Goal: Information Seeking & Learning: Check status

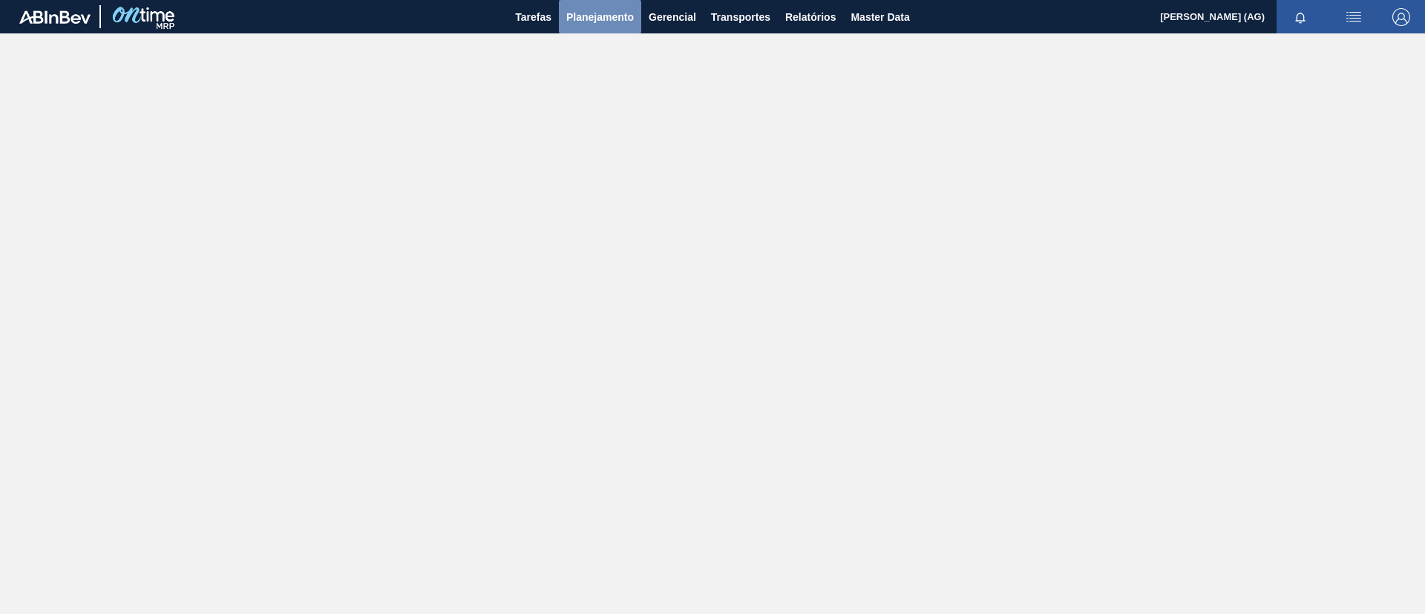
click at [608, 17] on span "Planejamento" at bounding box center [600, 17] width 68 height 18
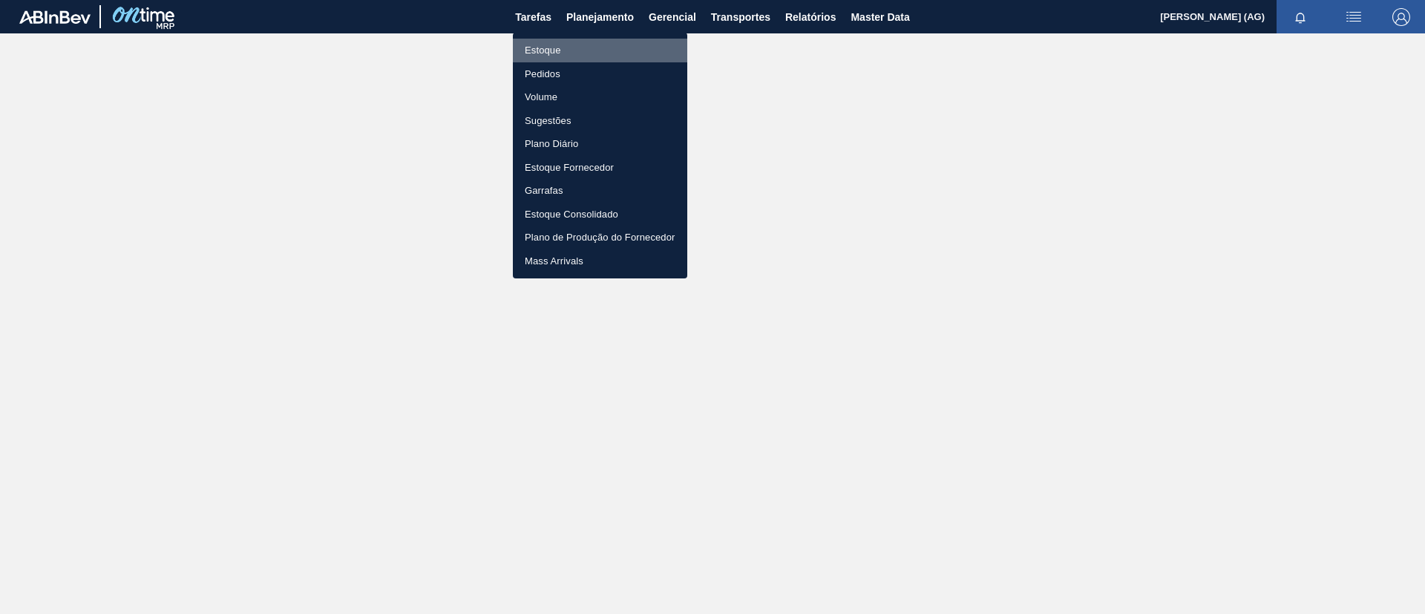
click at [573, 55] on li "Estoque" at bounding box center [600, 51] width 174 height 24
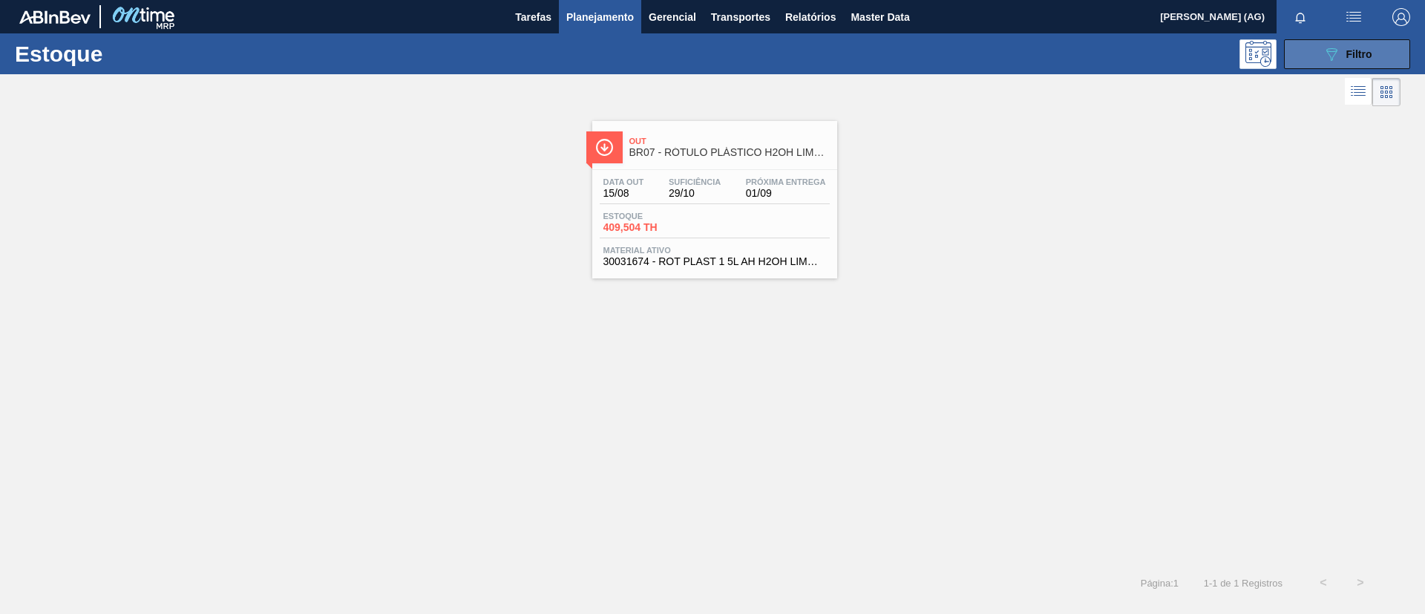
click at [1342, 63] on button "089F7B8B-B2A5-4AFE-B5C0-19BA573D28AC Filtro" at bounding box center [1347, 54] width 126 height 30
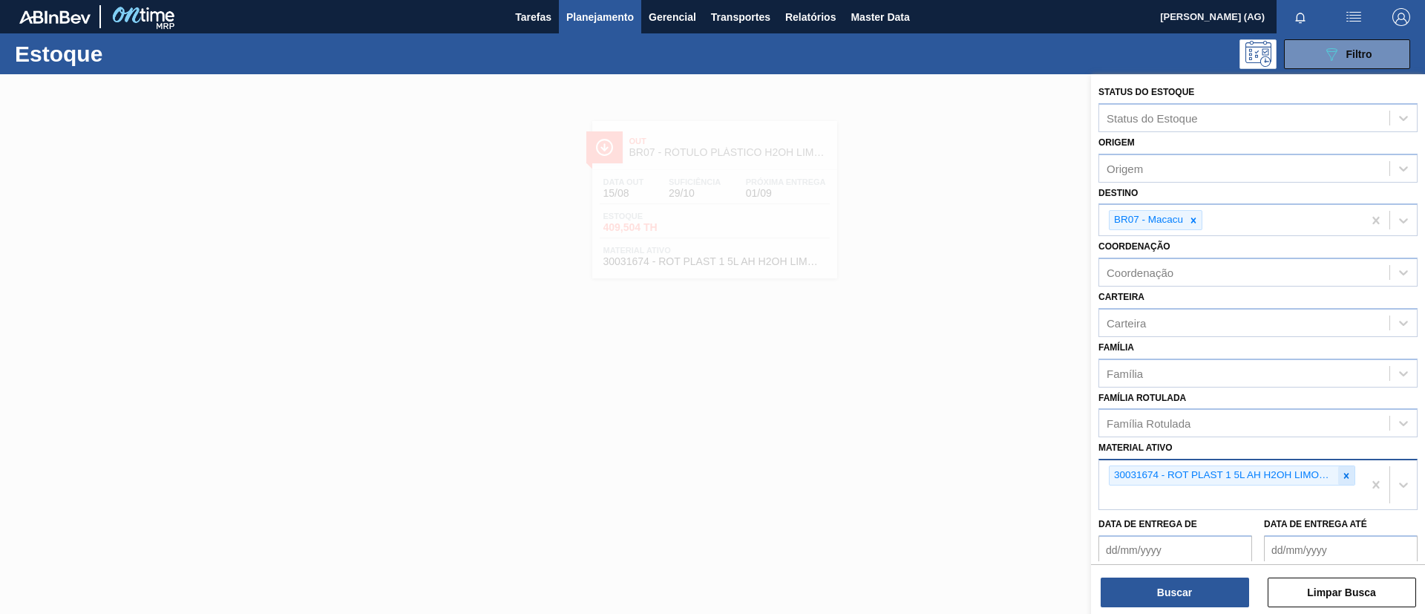
click at [1344, 476] on icon at bounding box center [1346, 475] width 5 height 5
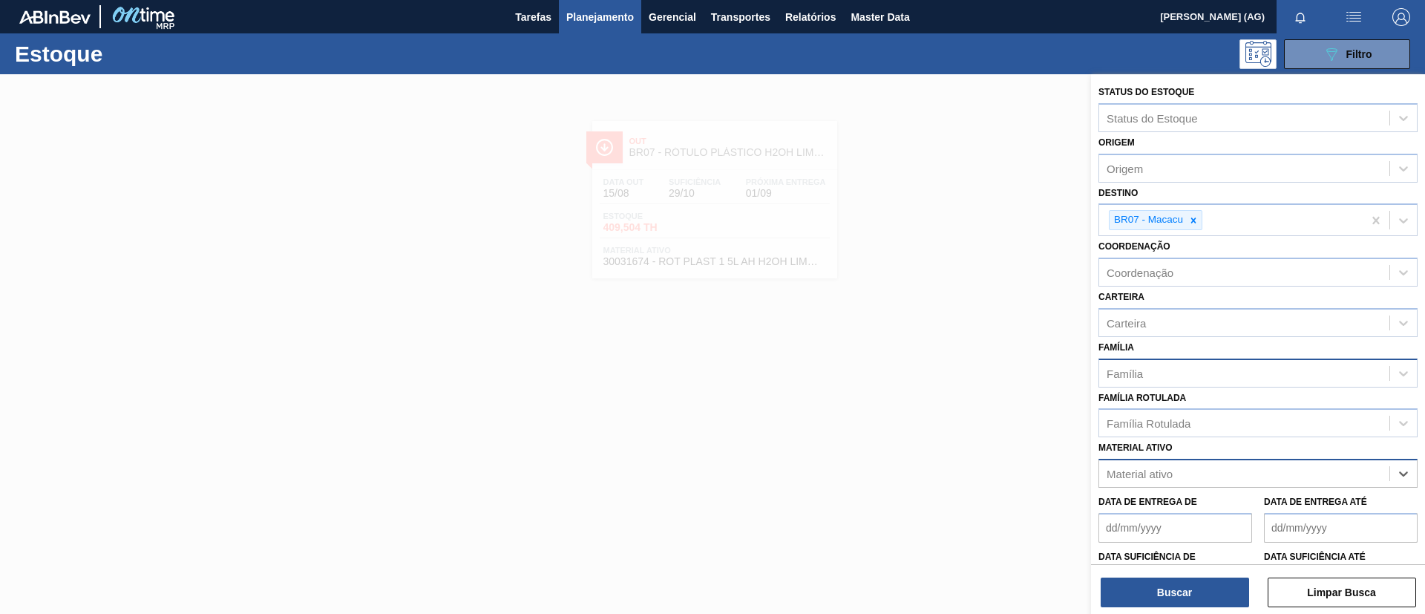
click at [1172, 369] on div "Família" at bounding box center [1244, 373] width 290 height 22
type input "rótulo pl"
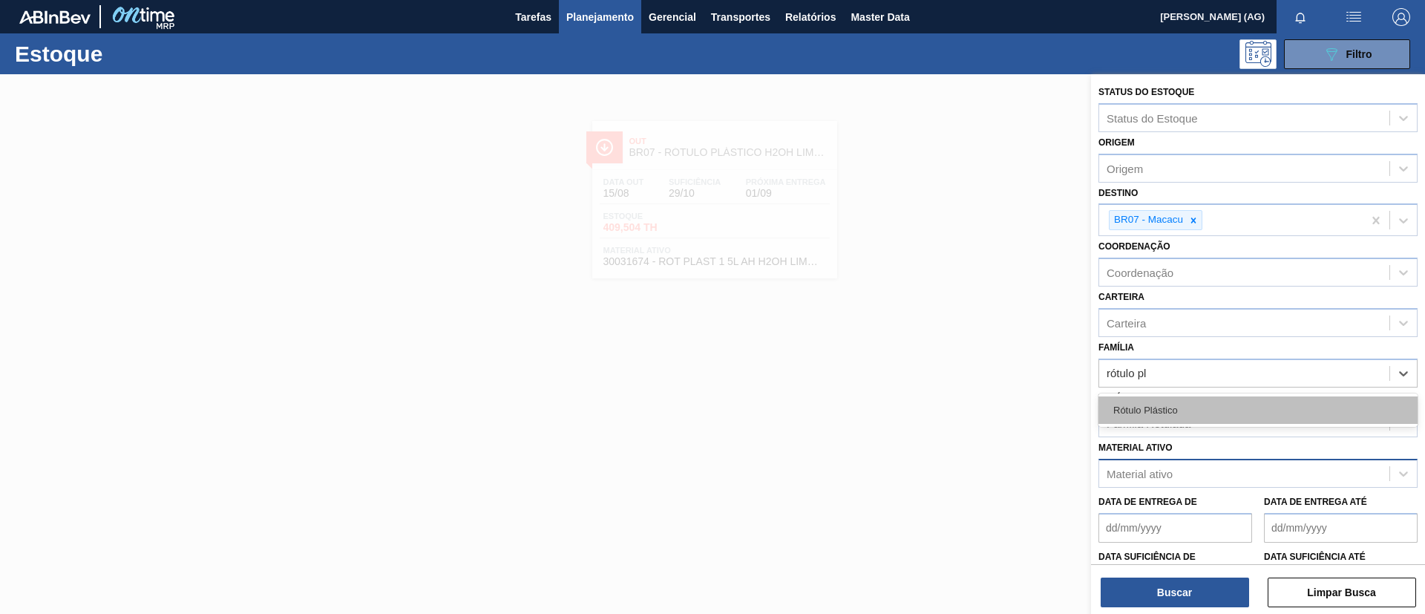
click at [1177, 403] on div "Rótulo Plástico" at bounding box center [1257, 409] width 319 height 27
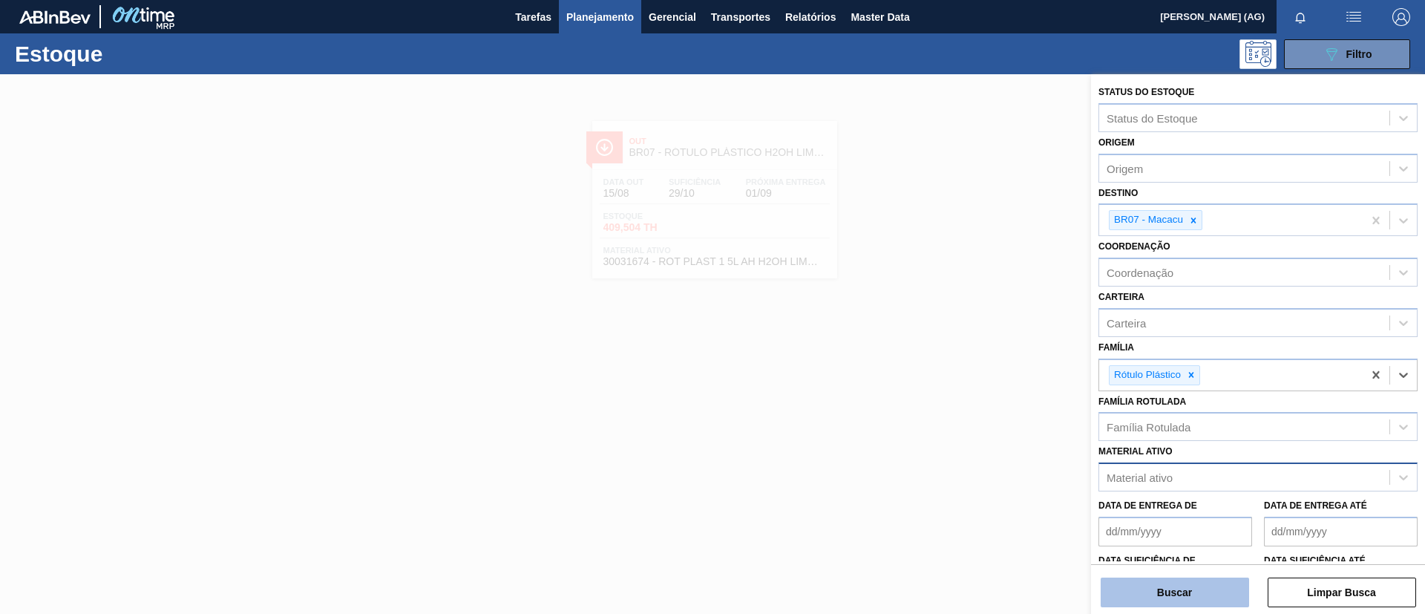
click at [1187, 597] on button "Buscar" at bounding box center [1174, 592] width 148 height 30
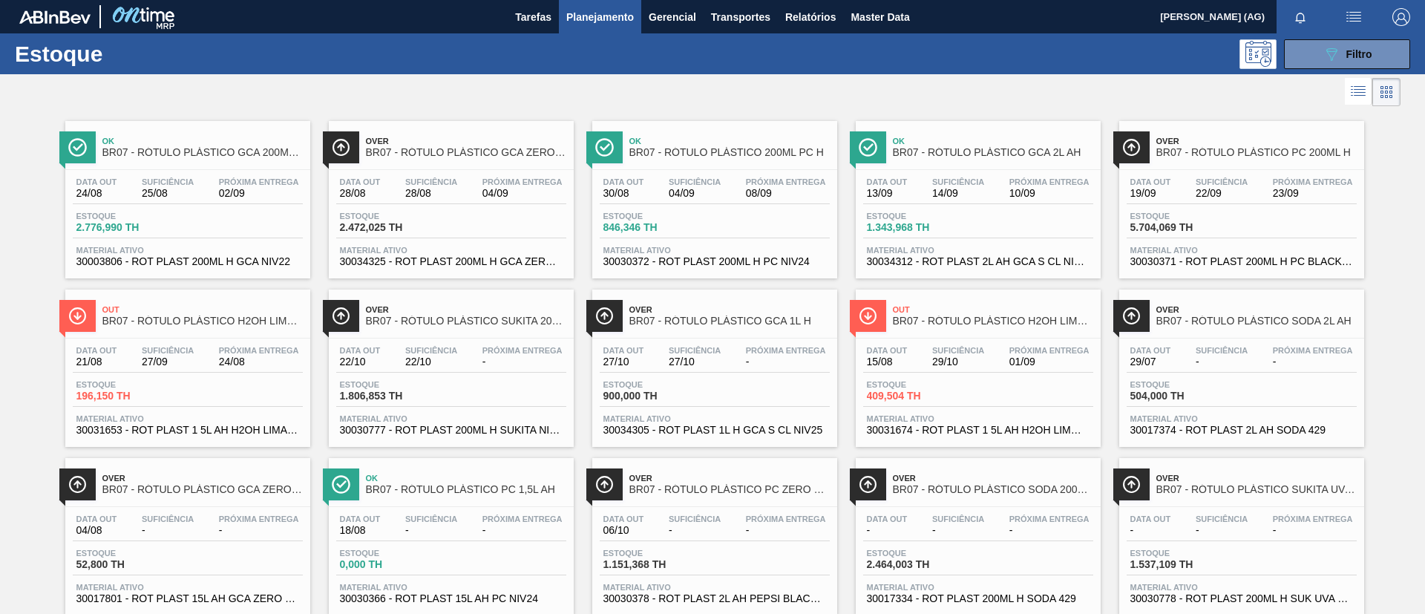
click at [350, 134] on div at bounding box center [341, 147] width 36 height 32
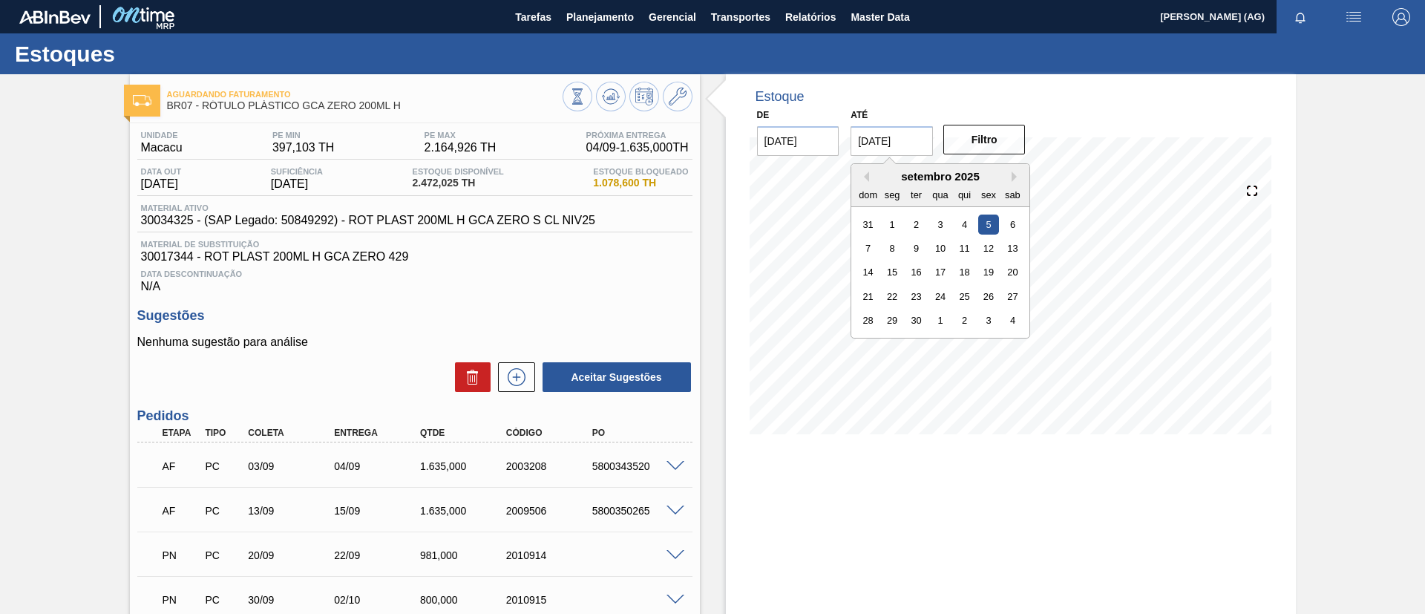
click at [909, 140] on input "[DATE]" at bounding box center [891, 141] width 82 height 30
click at [1011, 174] on button "Next Month" at bounding box center [1016, 176] width 10 height 10
click at [968, 321] on div "30" at bounding box center [964, 320] width 20 height 20
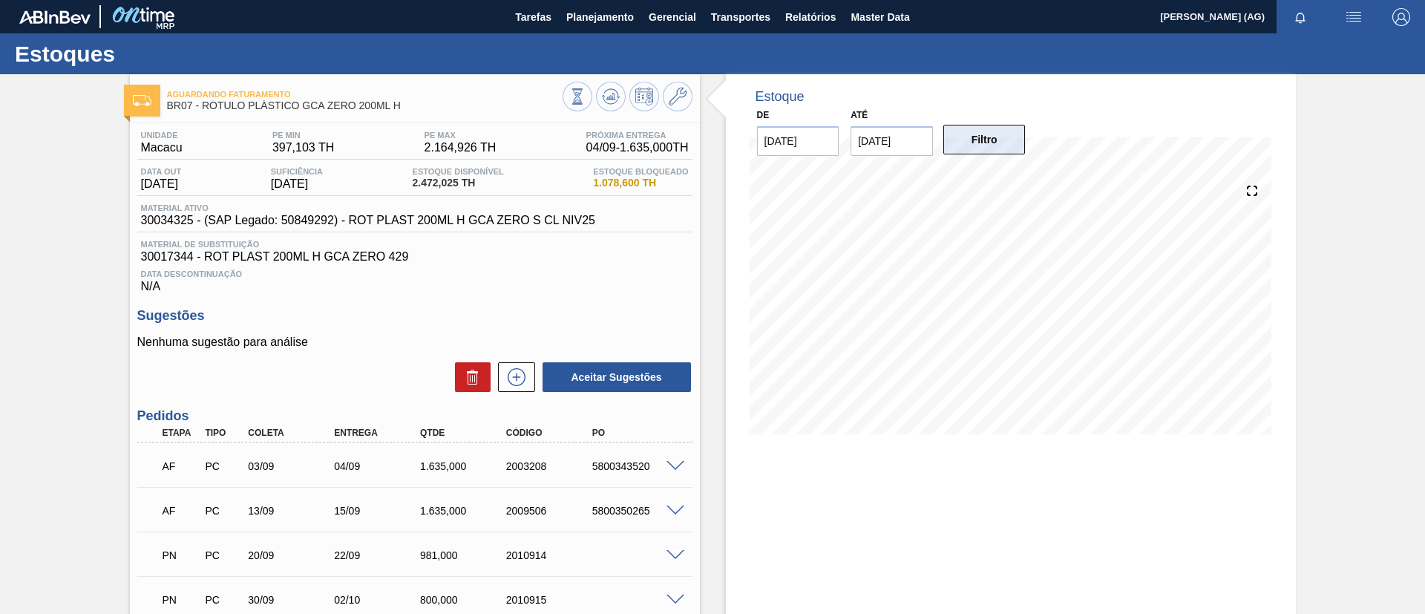
click at [1001, 142] on button "Filtro" at bounding box center [984, 140] width 82 height 30
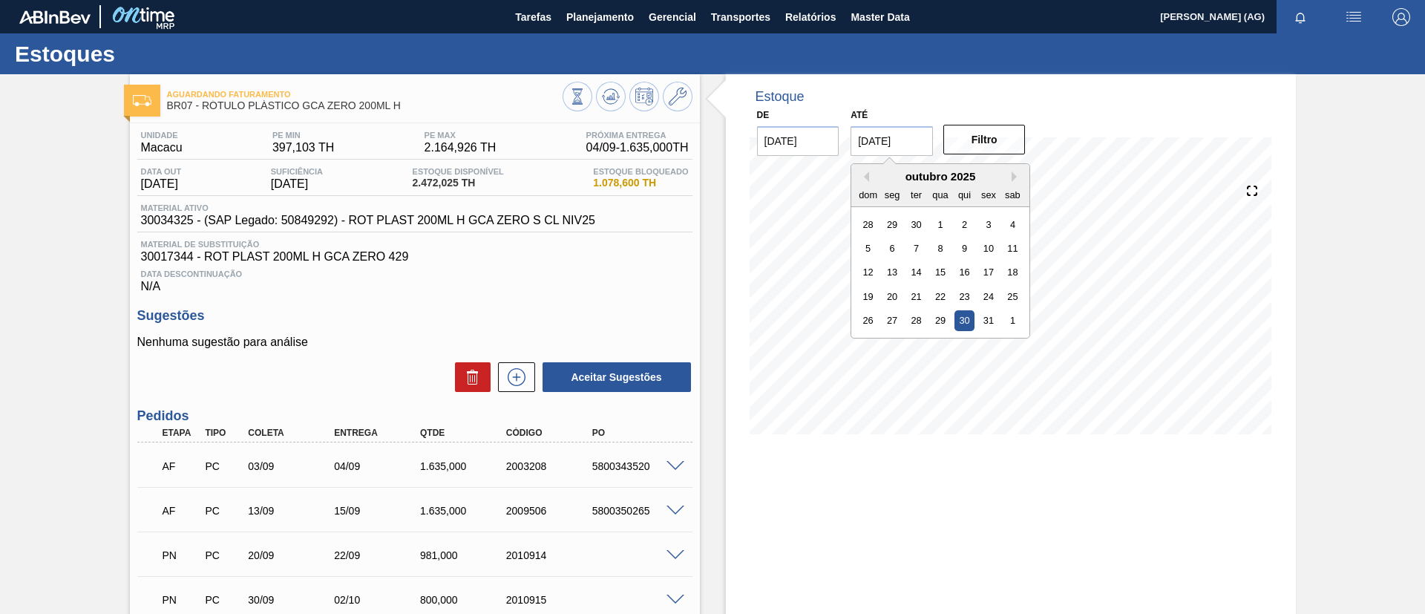
click at [871, 138] on input "[DATE]" at bounding box center [891, 141] width 82 height 30
click at [864, 177] on button "Previous Month" at bounding box center [864, 176] width 10 height 10
click at [910, 321] on div "30" at bounding box center [916, 320] width 20 height 20
type input "[DATE]"
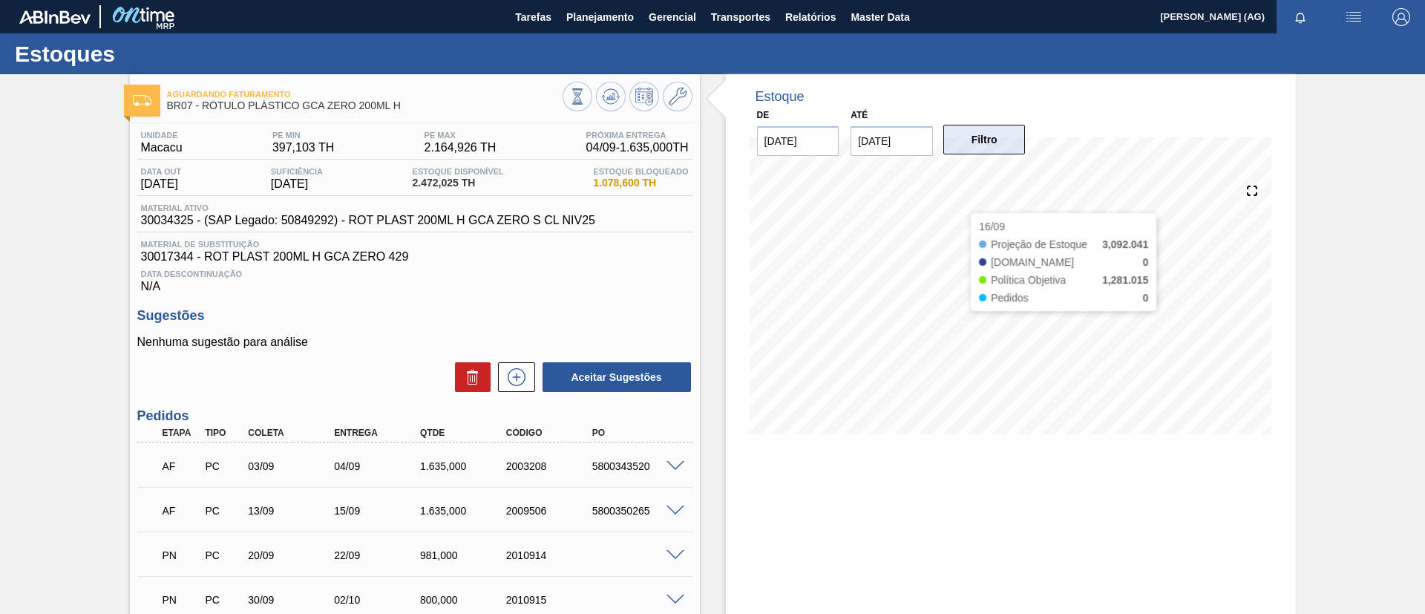
click at [962, 151] on button "Filtro" at bounding box center [984, 140] width 82 height 30
click at [608, 107] on button at bounding box center [611, 97] width 30 height 30
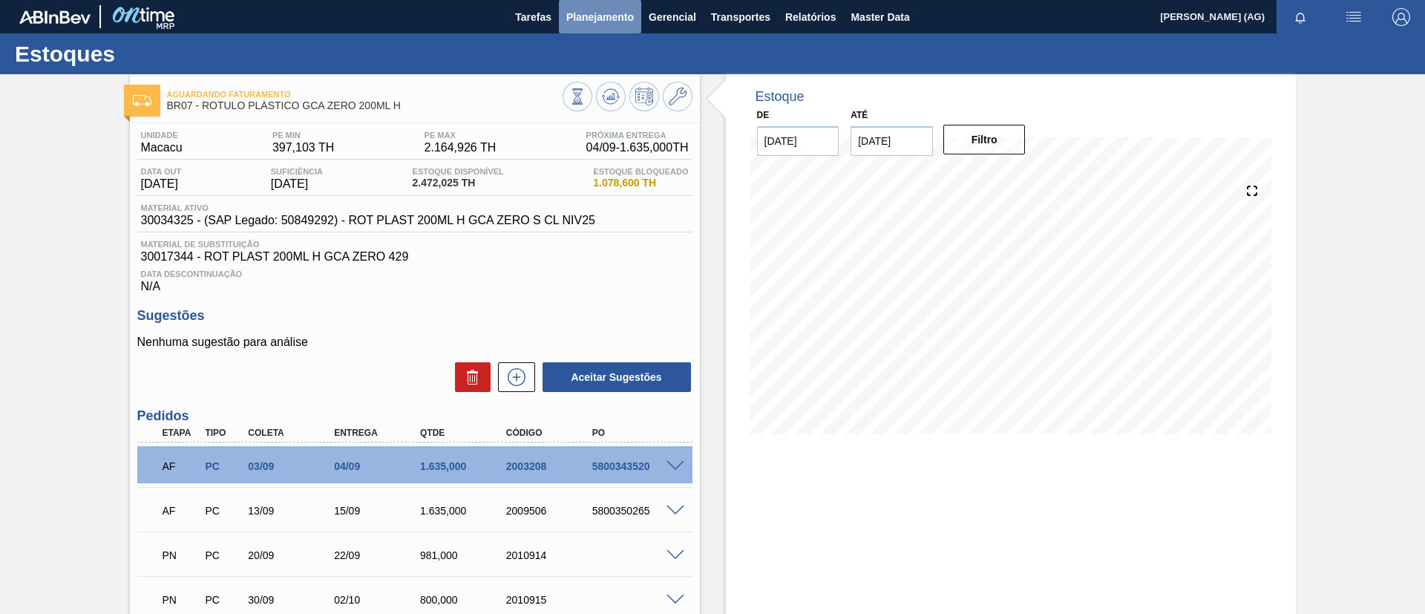
click at [602, 8] on span "Planejamento" at bounding box center [600, 17] width 68 height 18
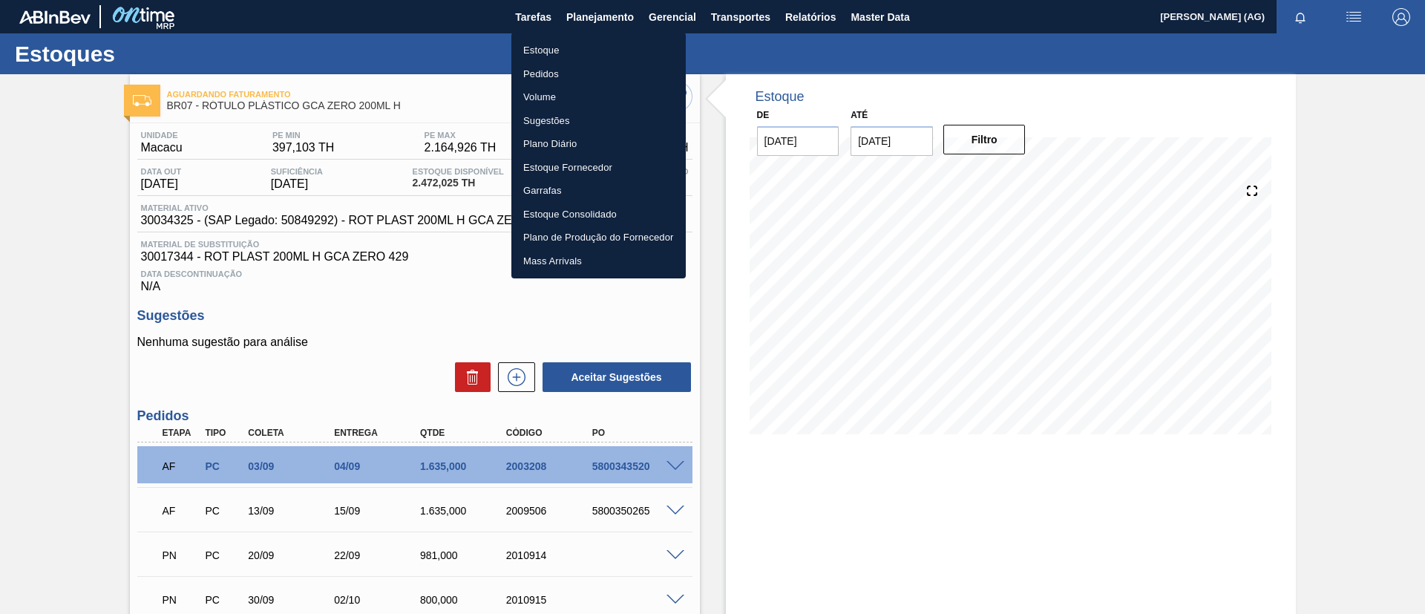
click at [609, 43] on li "Estoque" at bounding box center [598, 51] width 174 height 24
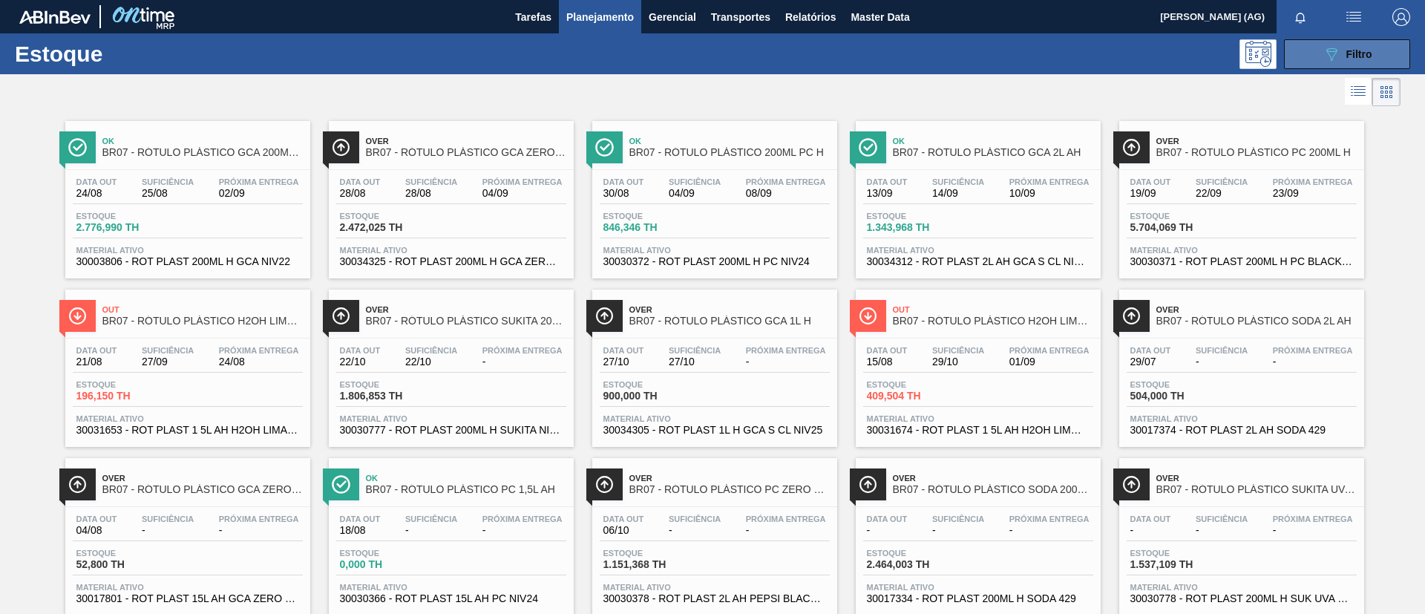
click at [1348, 53] on span "Filtro" at bounding box center [1359, 54] width 26 height 12
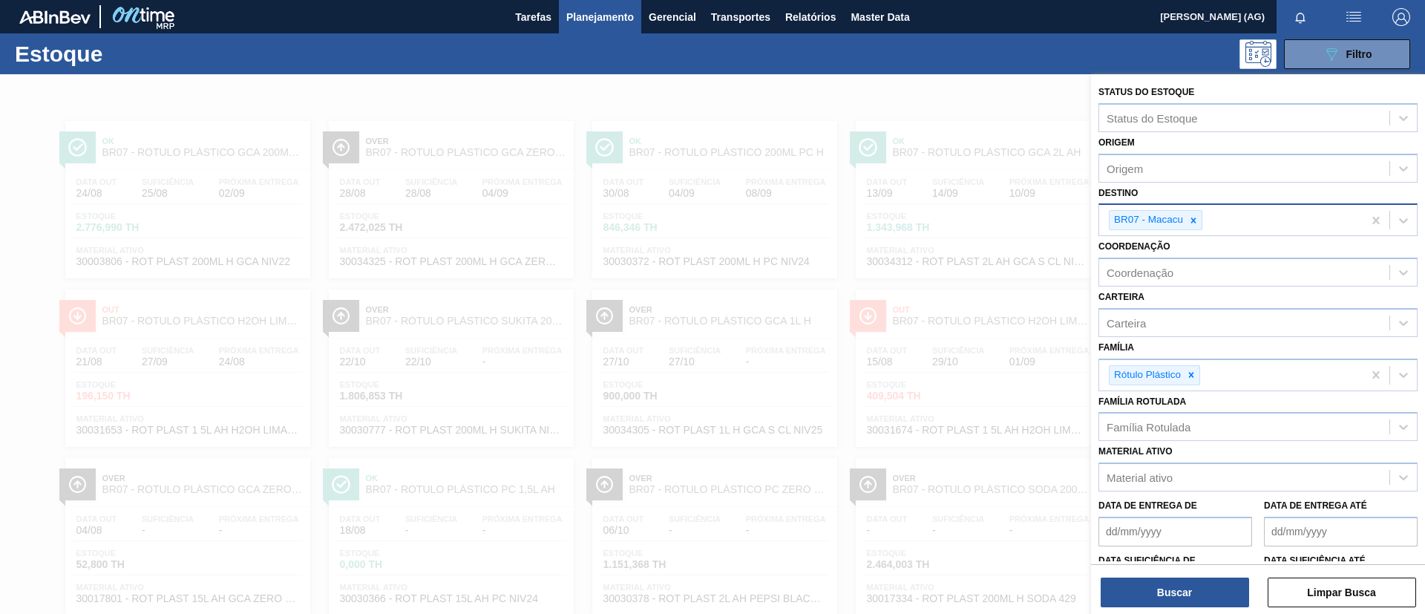
click at [1189, 225] on div at bounding box center [1193, 220] width 16 height 19
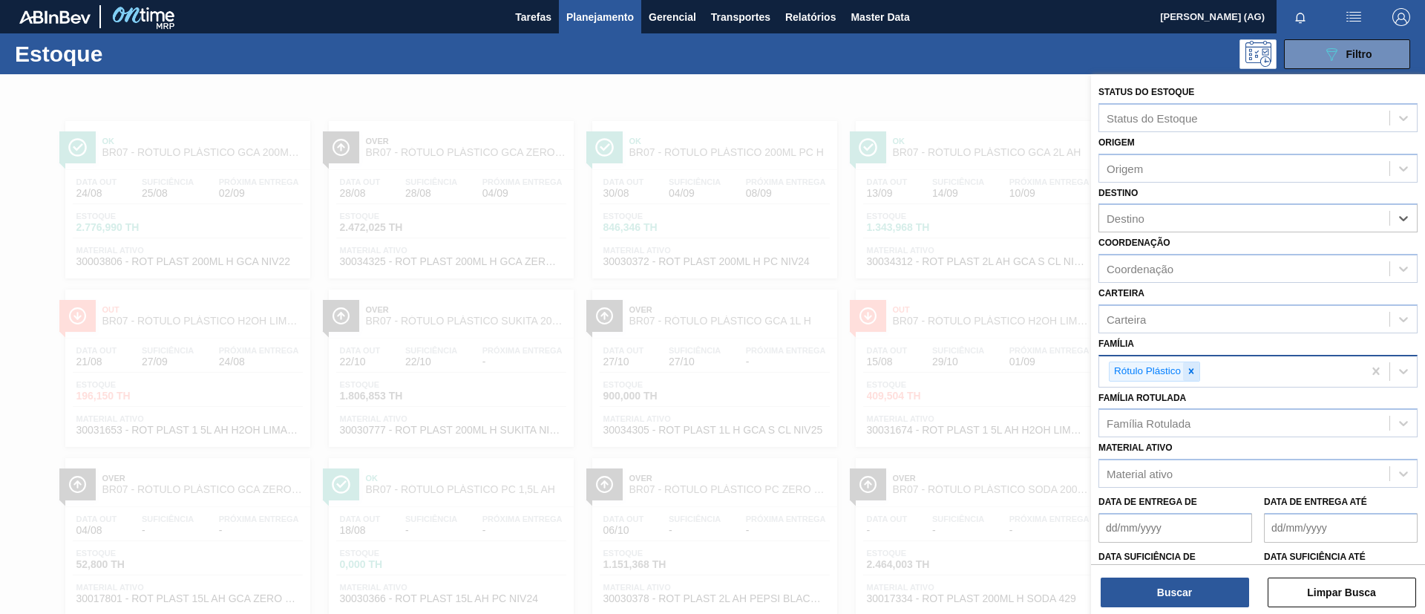
click at [1192, 374] on icon at bounding box center [1191, 371] width 10 height 10
click at [1201, 484] on div "Data de Entrega de Data de Entrega até" at bounding box center [1257, 511] width 331 height 55
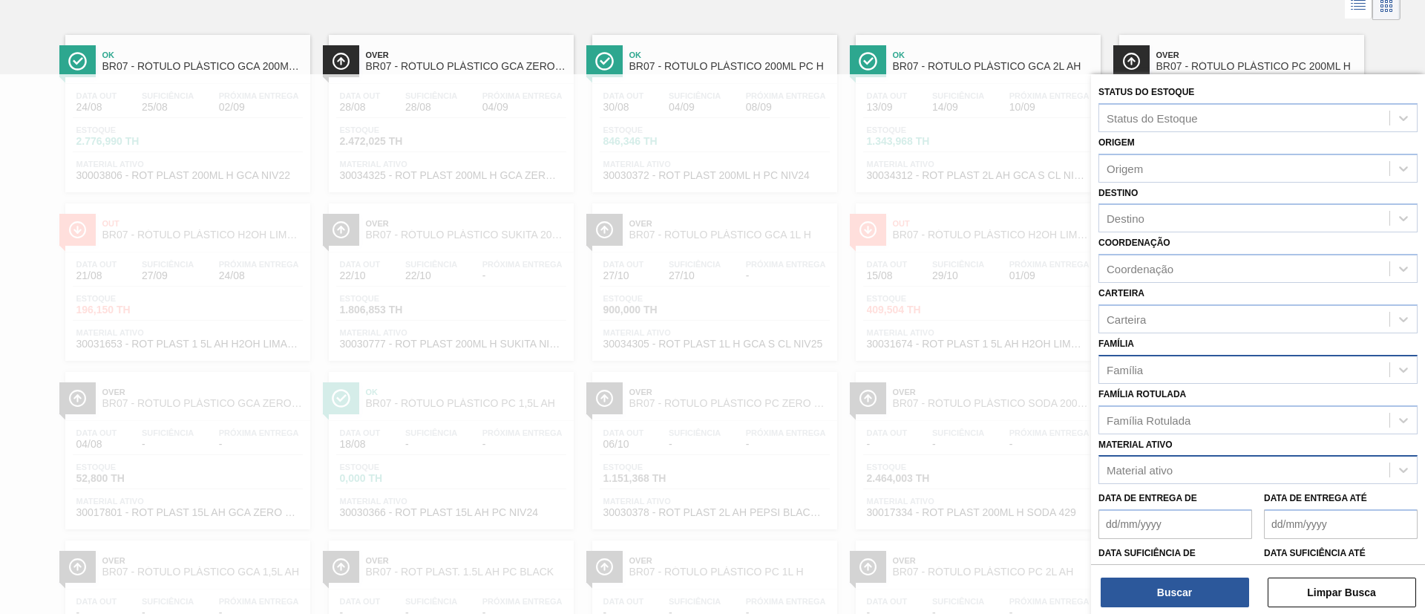
click at [1198, 478] on div "Material ativo" at bounding box center [1244, 470] width 290 height 22
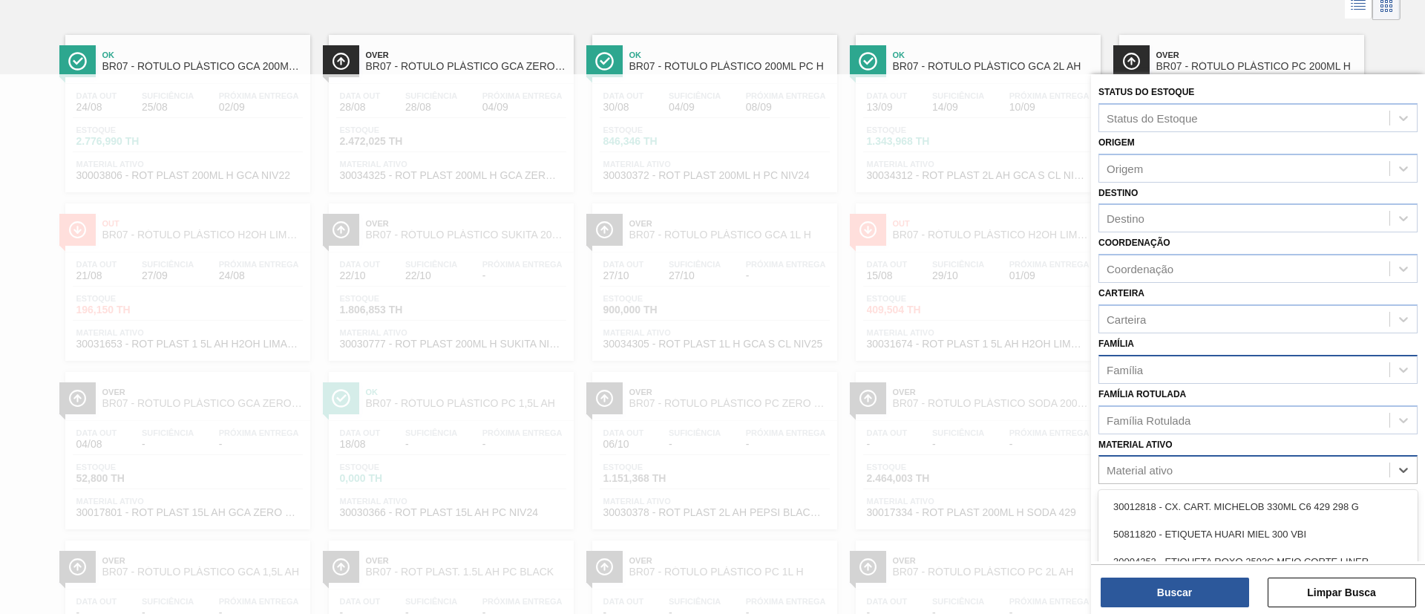
scroll to position [105, 0]
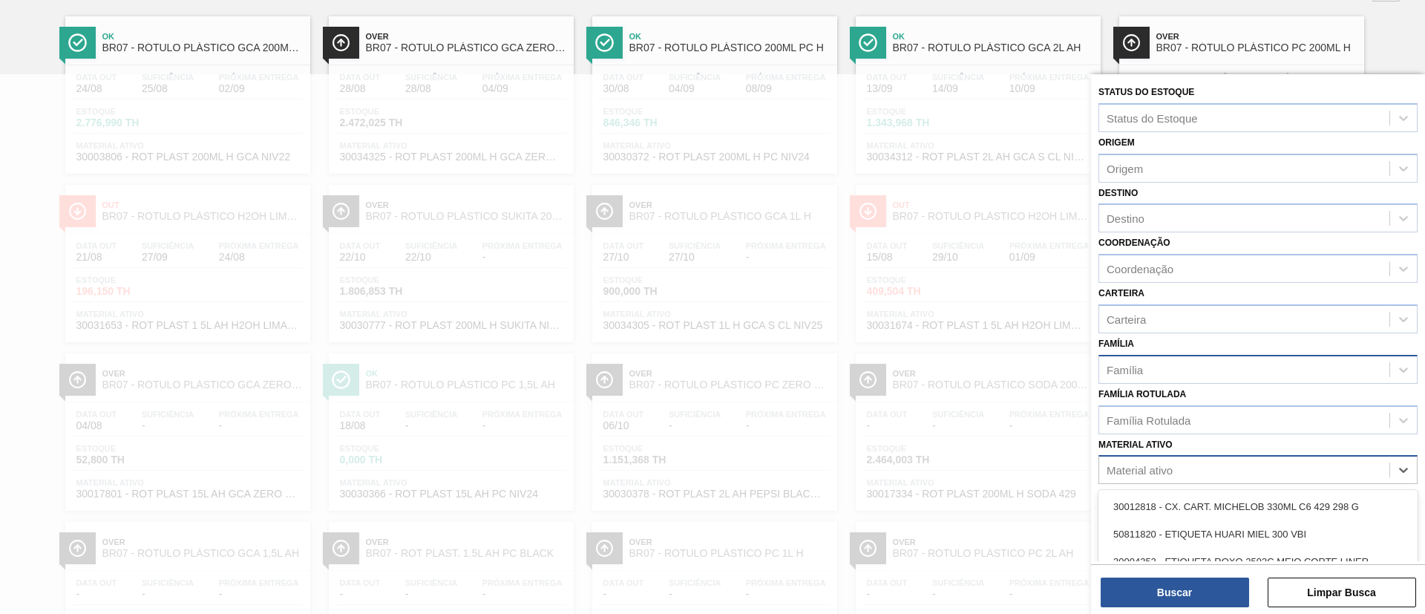
paste ativo "30003823"
type ativo "30003823"
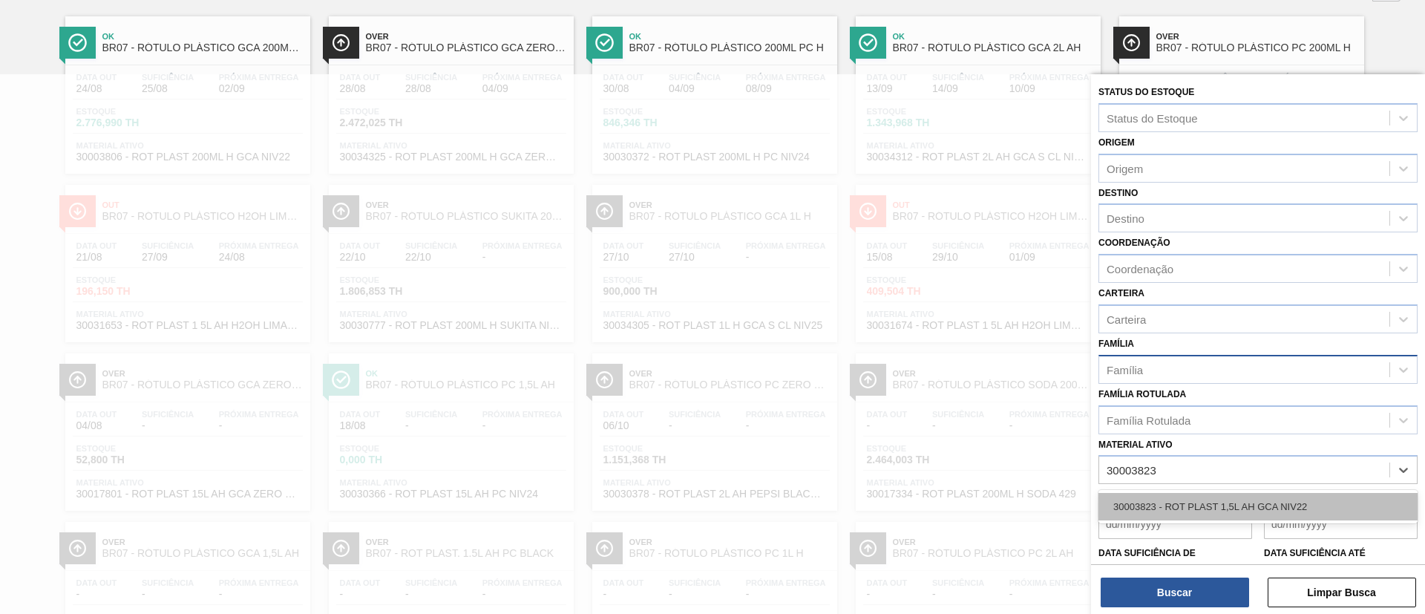
click at [1198, 504] on div "30003823 - ROT PLAST 1,5L AH GCA NIV22" at bounding box center [1257, 506] width 319 height 27
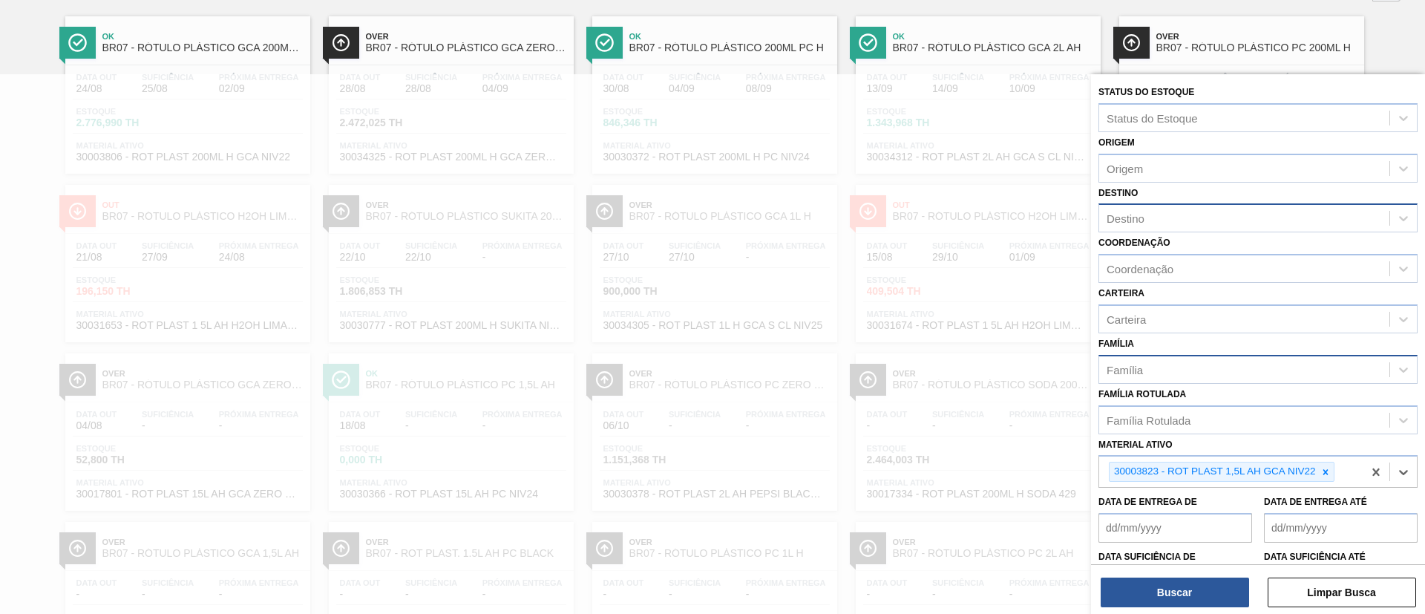
click at [1155, 218] on div "Destino" at bounding box center [1244, 219] width 290 height 22
type input "jun"
drag, startPoint x: 1207, startPoint y: 255, endPoint x: 1216, endPoint y: 286, distance: 31.7
click at [1207, 255] on div "BR15 - Jundiaí" at bounding box center [1257, 254] width 319 height 27
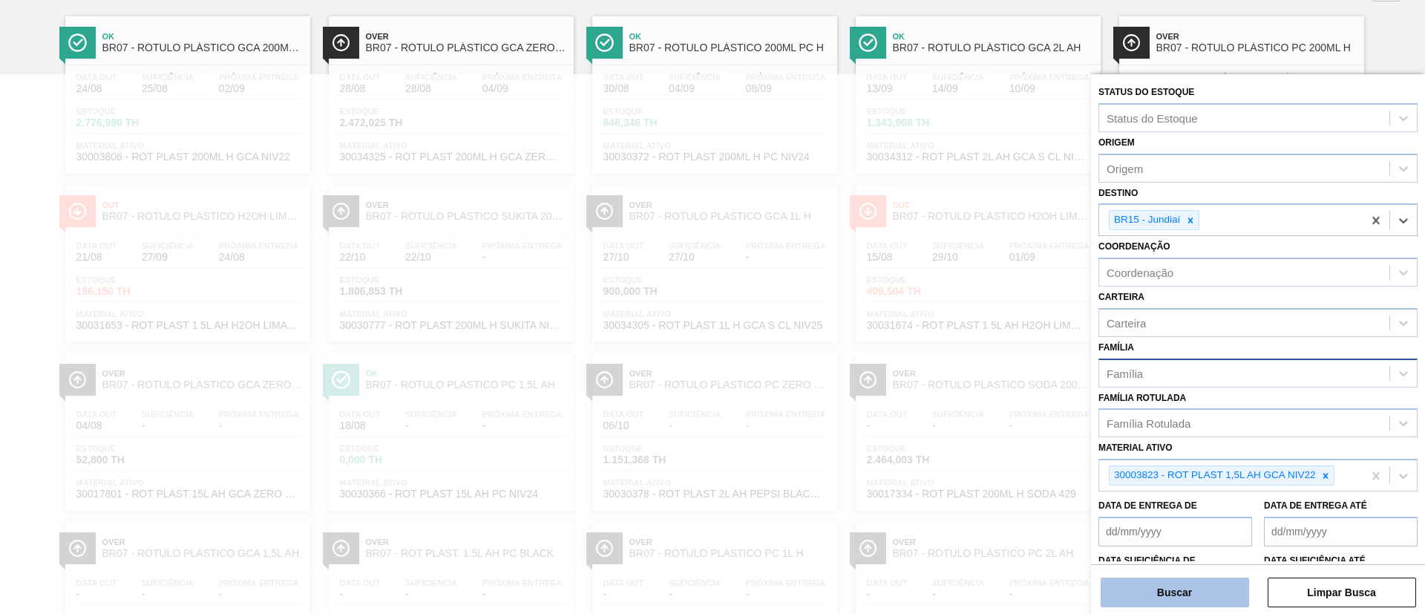
click at [1198, 585] on button "Buscar" at bounding box center [1174, 592] width 148 height 30
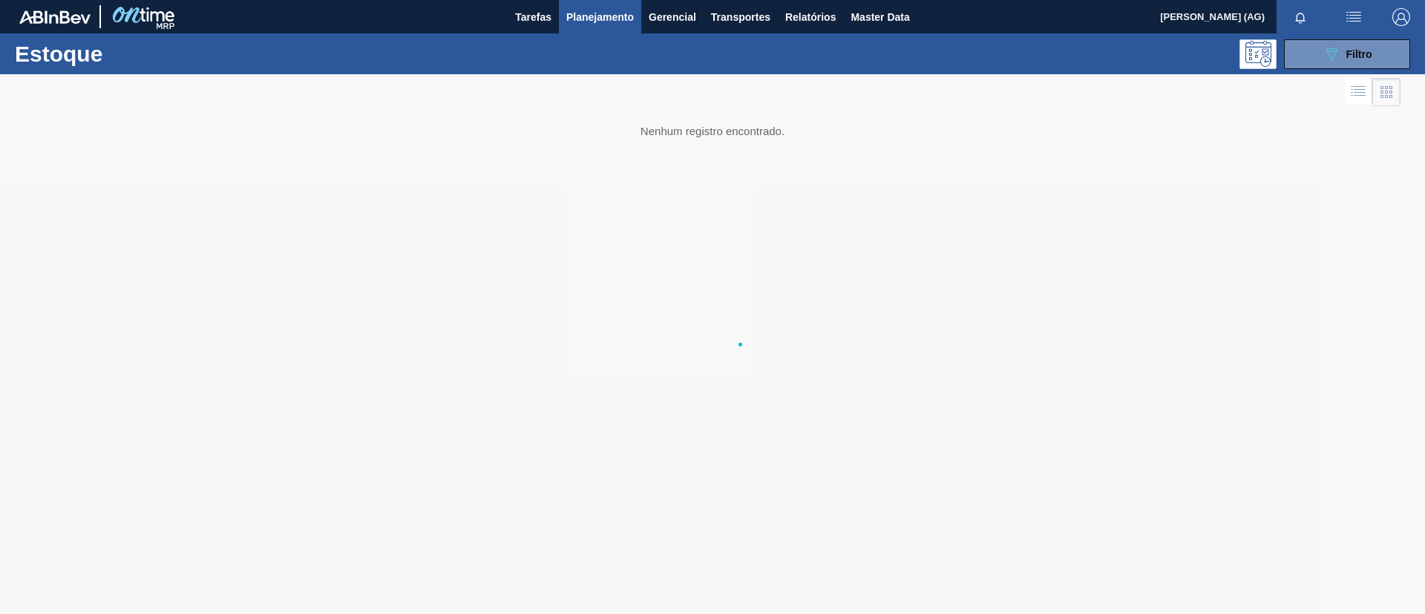
scroll to position [0, 0]
drag, startPoint x: 1337, startPoint y: 56, endPoint x: 1347, endPoint y: 82, distance: 27.7
click at [1339, 57] on icon "089F7B8B-B2A5-4AFE-B5C0-19BA573D28AC" at bounding box center [1331, 54] width 18 height 18
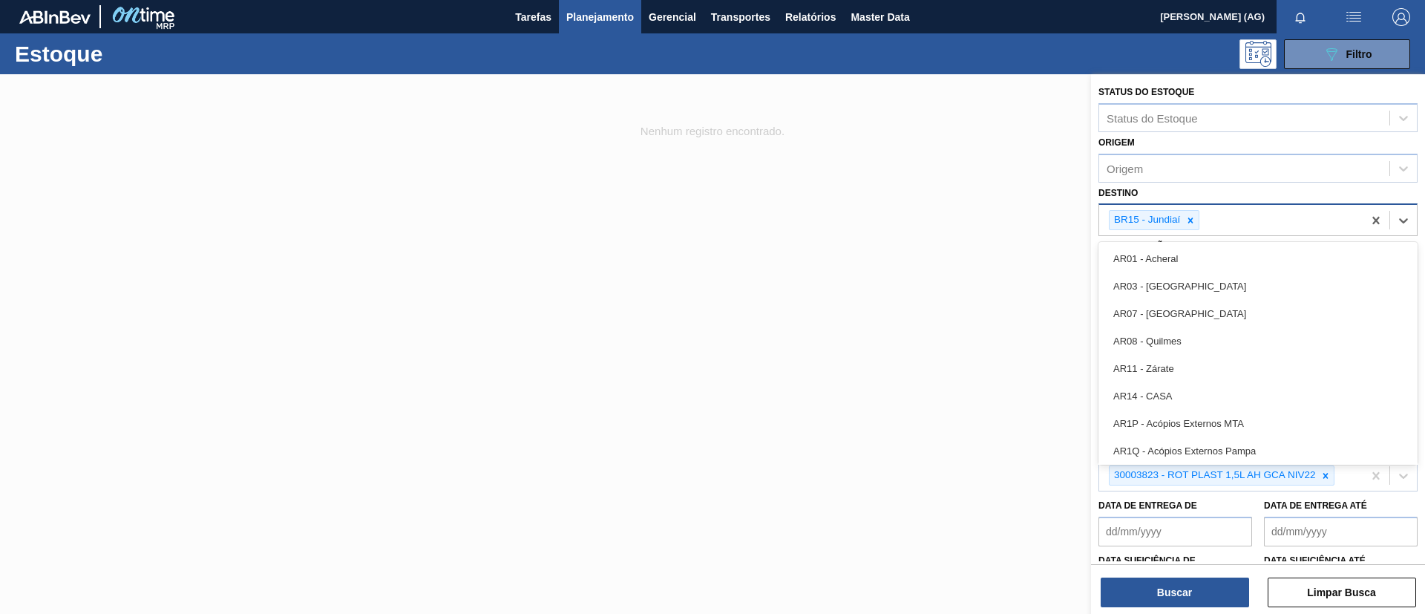
click at [1230, 226] on div "BR15 - Jundiaí" at bounding box center [1230, 220] width 263 height 30
type input "jag"
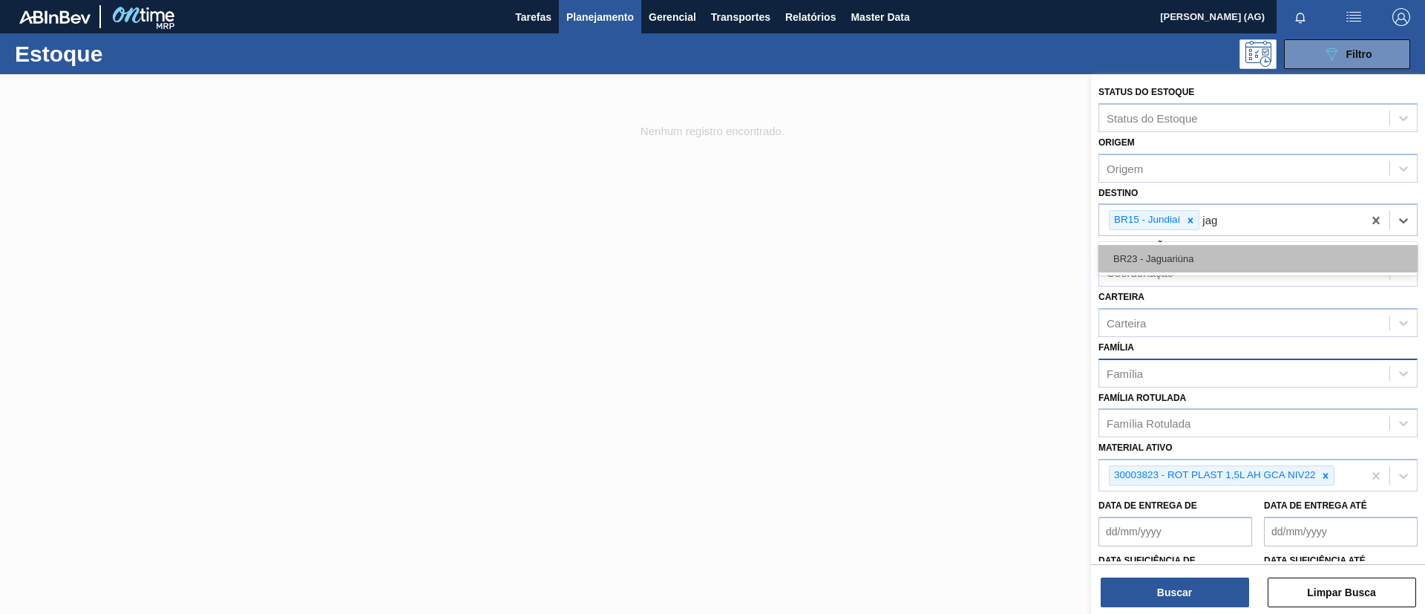
click at [1238, 249] on div "BR23 - Jaguariúna" at bounding box center [1257, 258] width 319 height 27
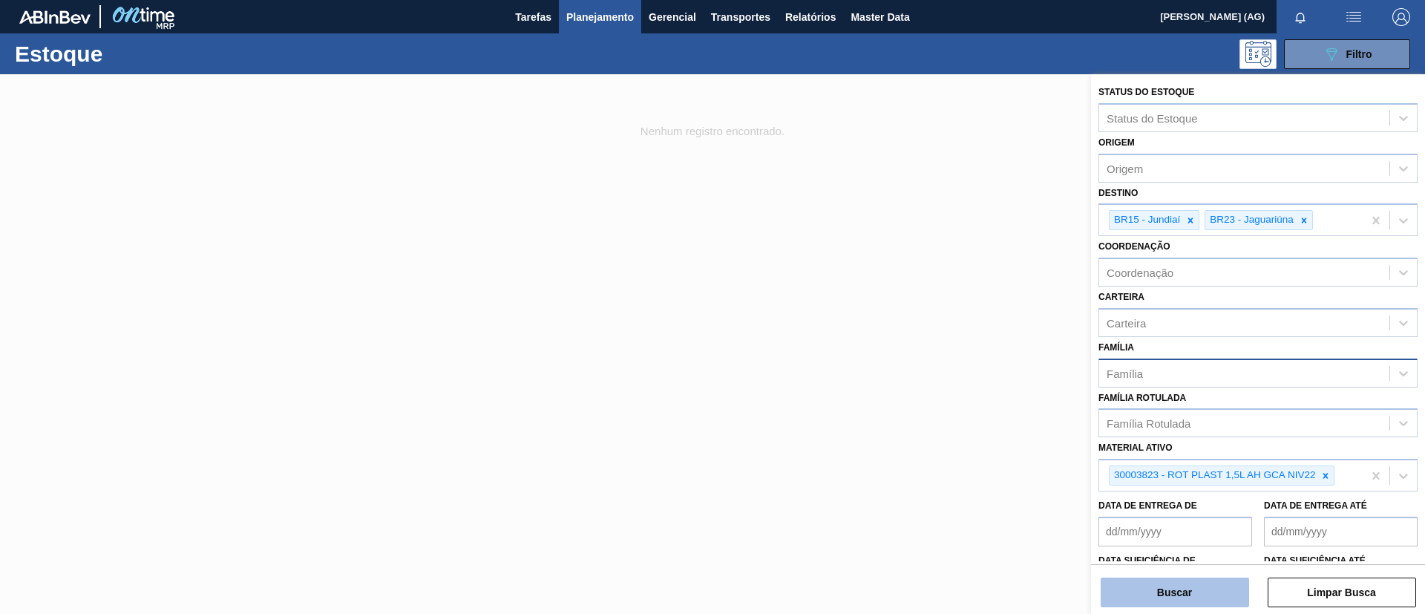
click at [1176, 588] on button "Buscar" at bounding box center [1174, 592] width 148 height 30
